Goal: Transaction & Acquisition: Purchase product/service

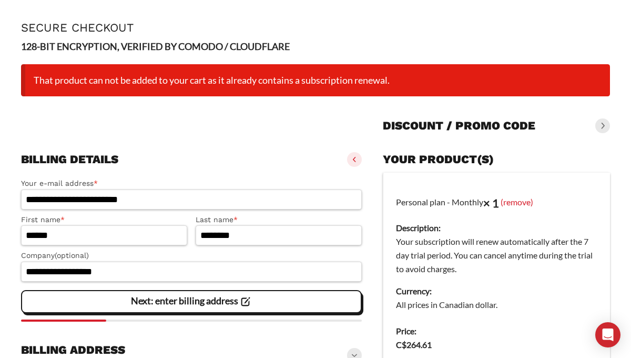
scroll to position [25, 0]
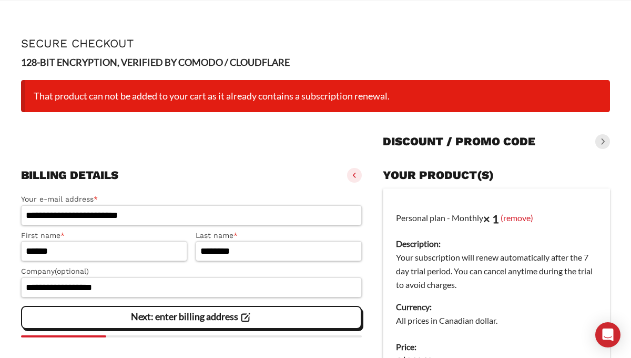
scroll to position [11, 0]
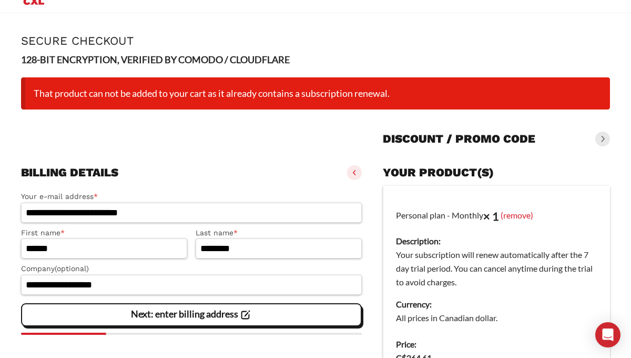
click at [351, 170] on span at bounding box center [354, 172] width 15 height 15
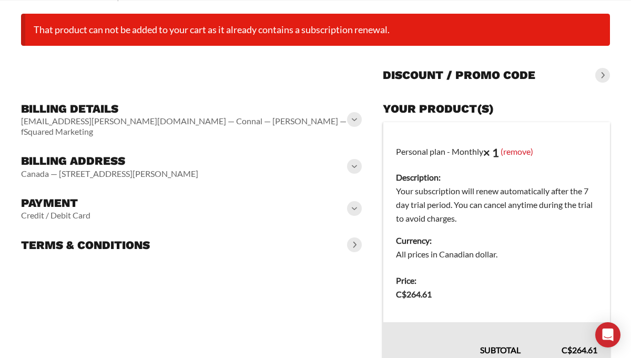
scroll to position [0, 0]
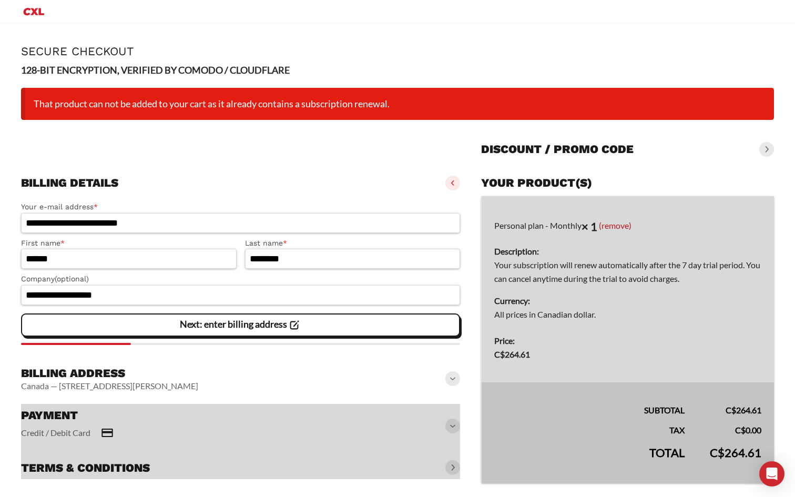
scroll to position [40, 0]
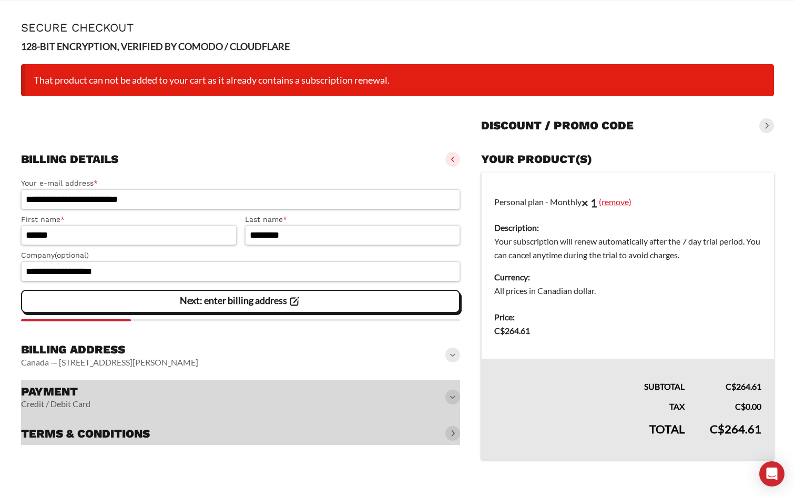
click at [613, 204] on link "(remove)" at bounding box center [615, 202] width 33 height 10
